Goal: Check status: Check status

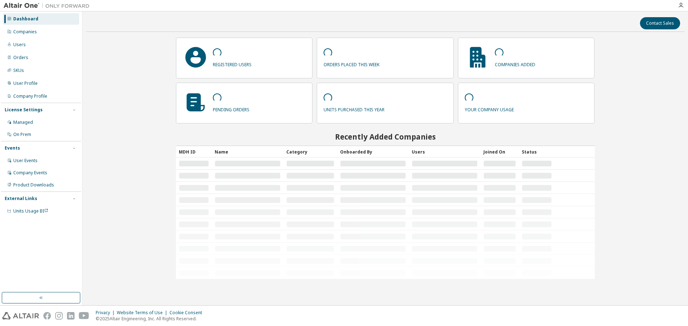
click at [27, 6] on img at bounding box center [49, 5] width 90 height 7
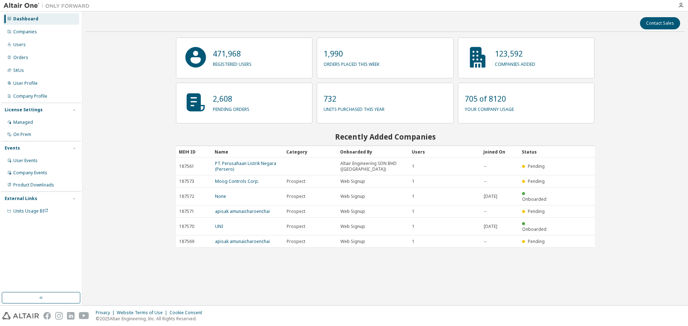
click at [21, 17] on div "Dashboard" at bounding box center [25, 19] width 25 height 6
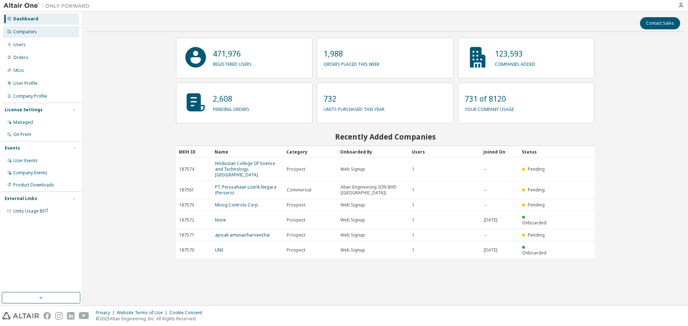
click at [49, 30] on div "Companies" at bounding box center [41, 31] width 76 height 11
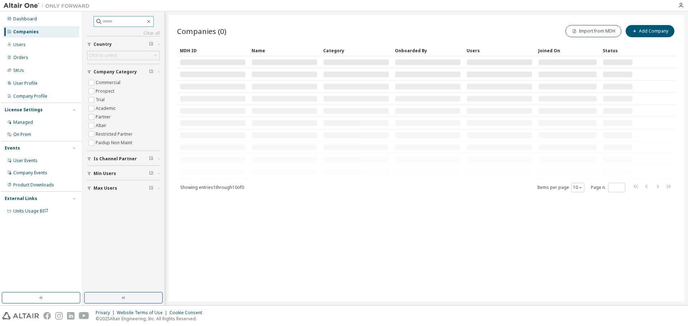
click at [114, 20] on input "text" at bounding box center [123, 21] width 43 height 7
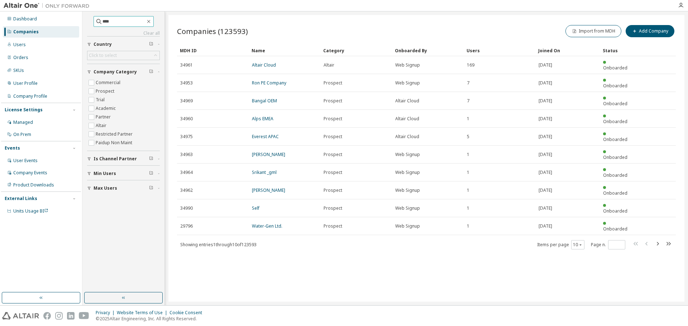
type input "****"
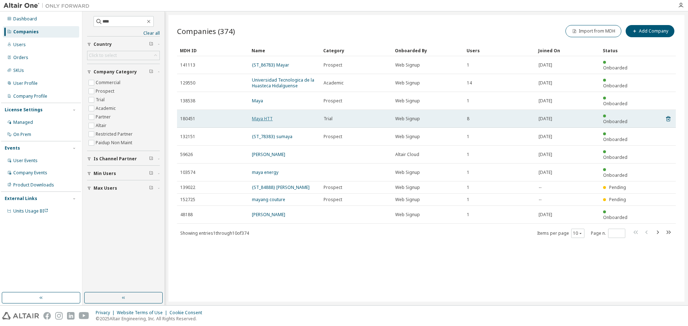
click at [263, 116] on link "Maya HTT" at bounding box center [262, 119] width 21 height 6
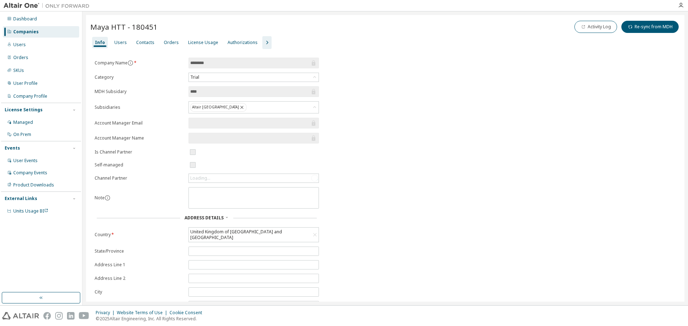
click at [263, 43] on icon "button" at bounding box center [267, 42] width 9 height 9
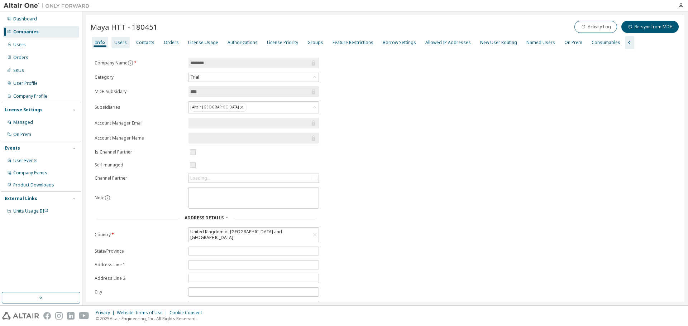
click at [125, 44] on div "Users" at bounding box center [120, 42] width 18 height 11
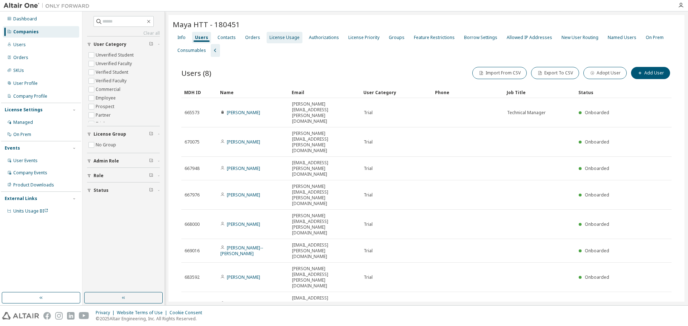
click at [283, 35] on div "License Usage" at bounding box center [284, 38] width 30 height 6
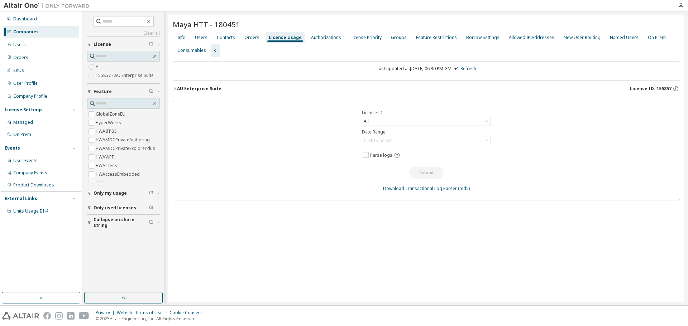
click at [211, 86] on div "AU Enterprise Suite" at bounding box center [199, 89] width 44 height 6
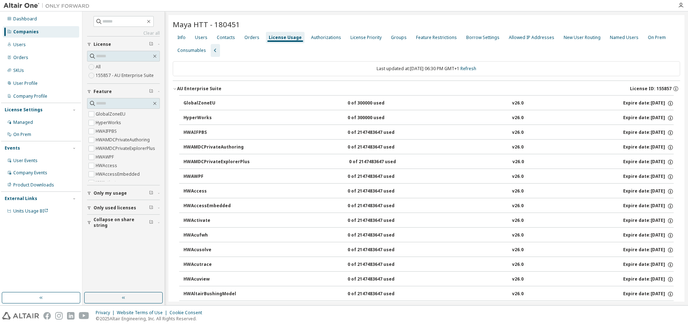
click at [205, 86] on div "AU Enterprise Suite" at bounding box center [199, 89] width 44 height 6
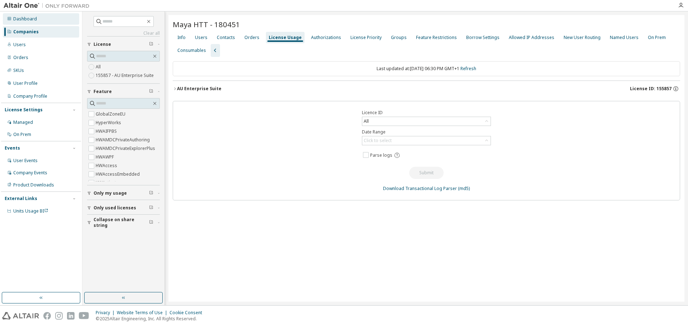
click at [20, 18] on div "Dashboard" at bounding box center [25, 19] width 24 height 6
